Goal: Check status: Check status

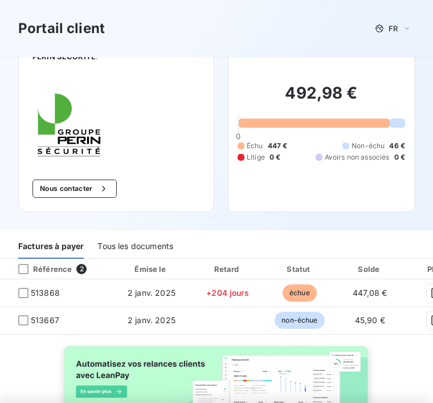
scroll to position [35, 0]
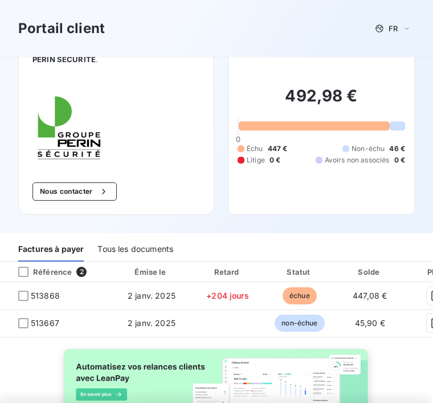
click at [430, 292] on icon "button" at bounding box center [435, 295] width 11 height 11
click at [430, 293] on icon "button" at bounding box center [435, 295] width 11 height 11
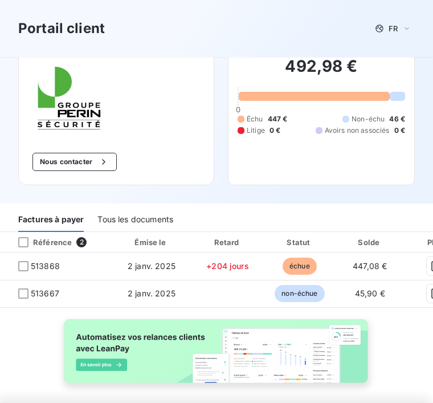
scroll to position [0, 0]
click at [19, 267] on div at bounding box center [23, 266] width 10 height 10
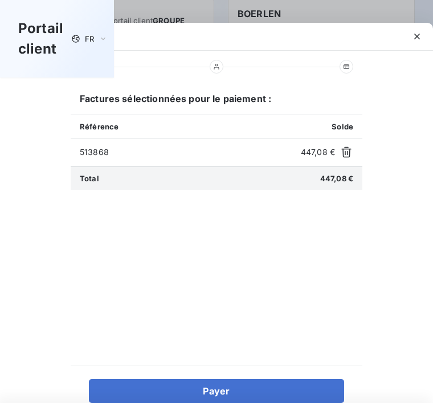
click at [348, 152] on icon "button" at bounding box center [346, 151] width 11 height 11
click at [347, 68] on icon at bounding box center [346, 66] width 7 height 7
click at [353, 66] on div at bounding box center [217, 67] width 292 height 32
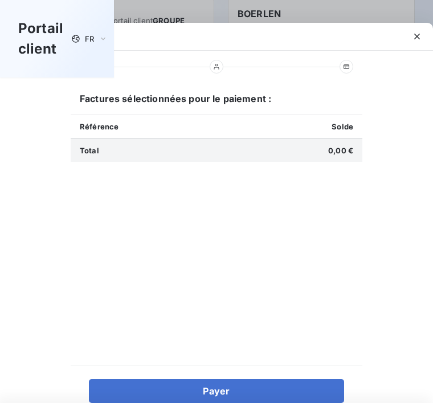
click at [8, 103] on div "Factures sélectionnées pour le paiement : Référence Solde Total 0,00 € Payer" at bounding box center [216, 213] width 433 height 380
click at [431, 153] on div "Factures sélectionnées pour le paiement : Référence Solde Total 0,00 € Payer" at bounding box center [216, 213] width 433 height 380
